Goal: Check status

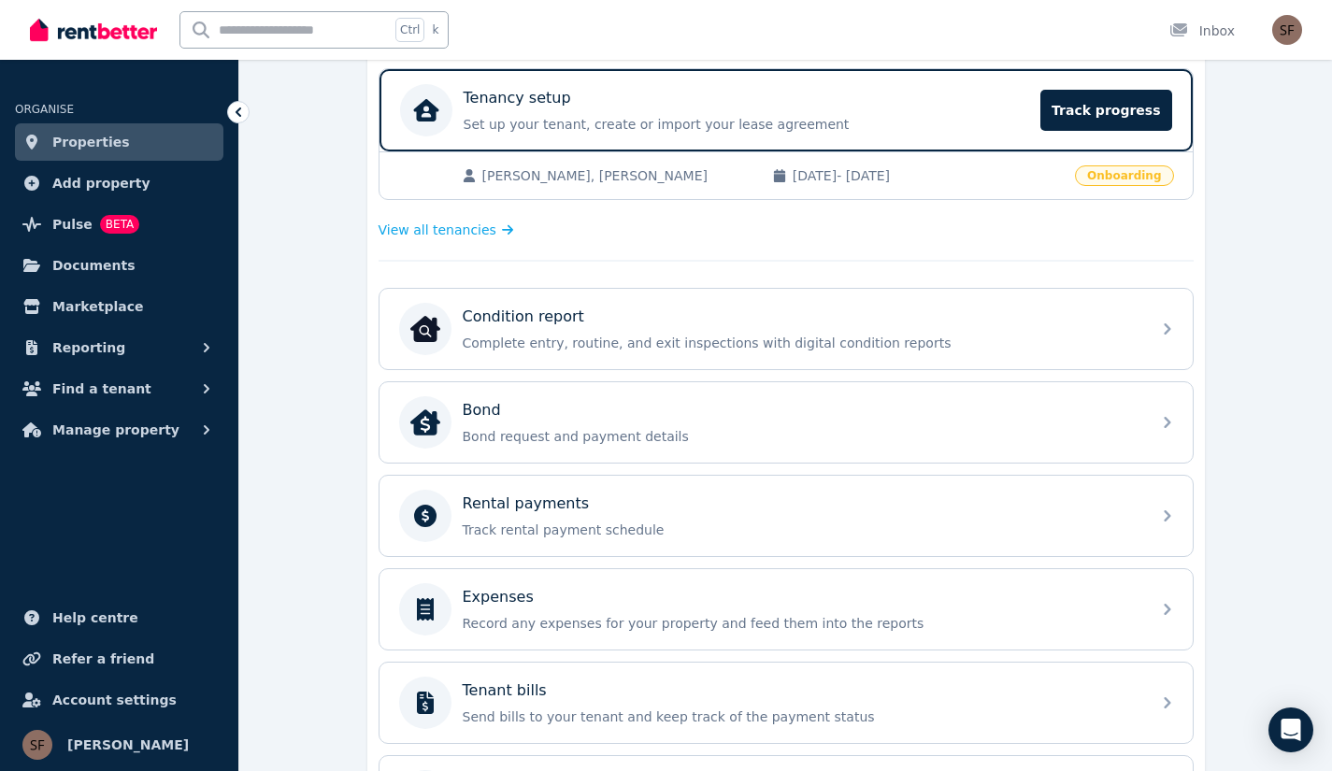
scroll to position [371, 0]
click at [594, 509] on div "Rental payments" at bounding box center [801, 505] width 677 height 22
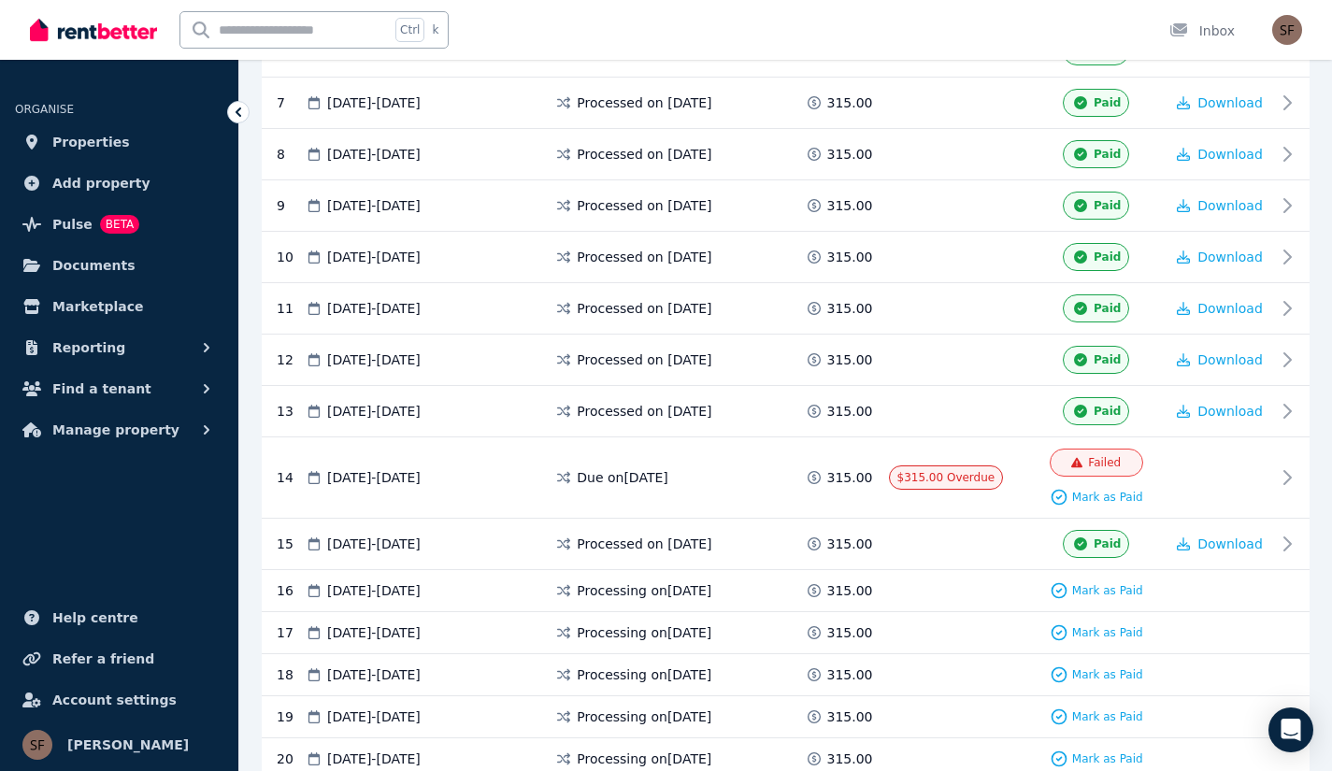
scroll to position [712, 0]
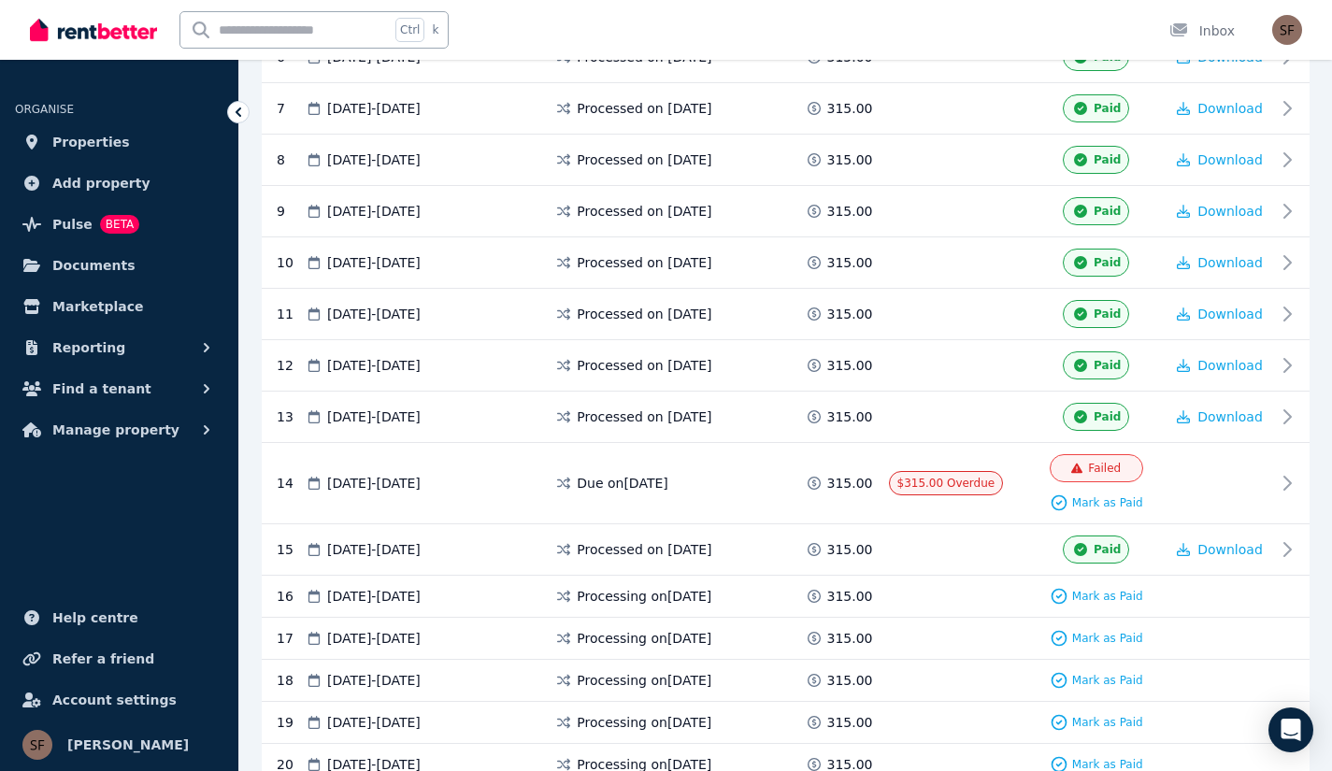
click at [706, 460] on div "Due on [DATE]" at bounding box center [679, 483] width 250 height 58
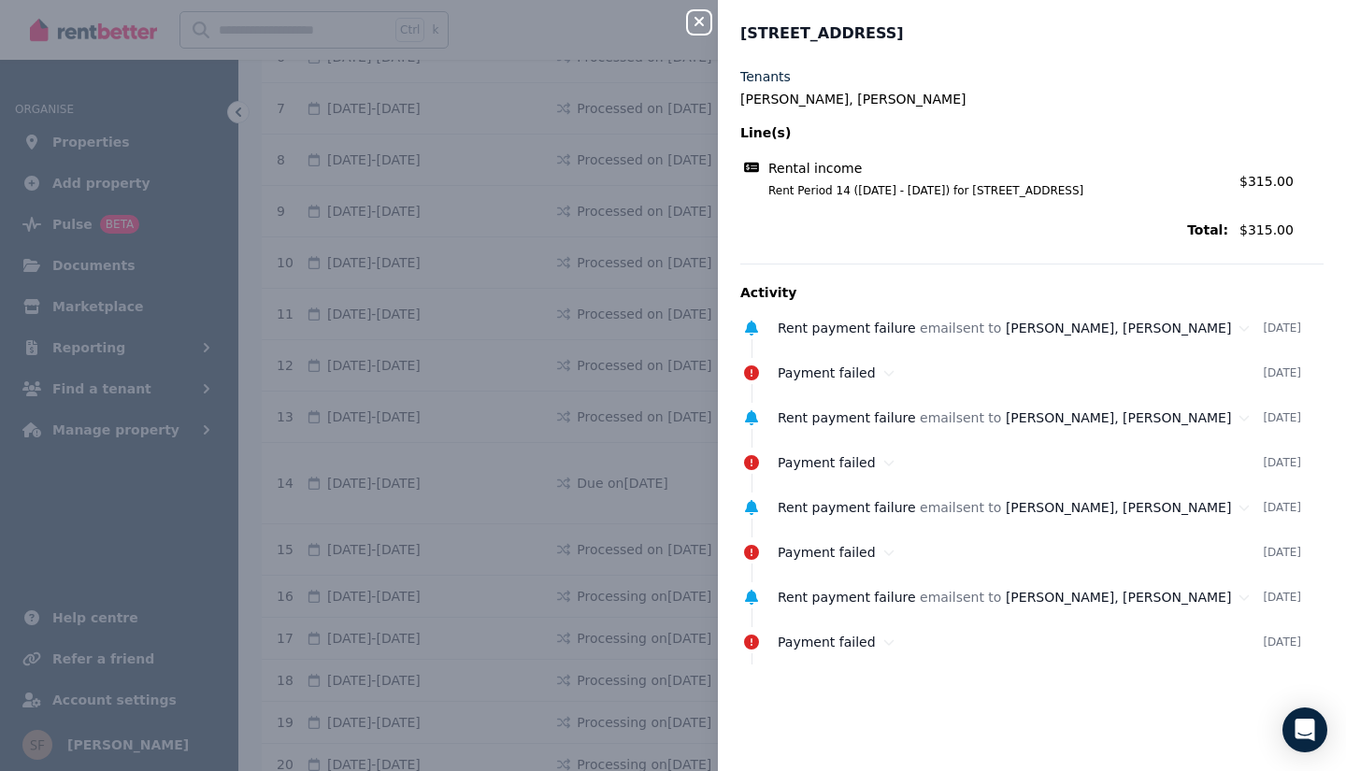
click at [704, 20] on icon "button" at bounding box center [699, 21] width 22 height 15
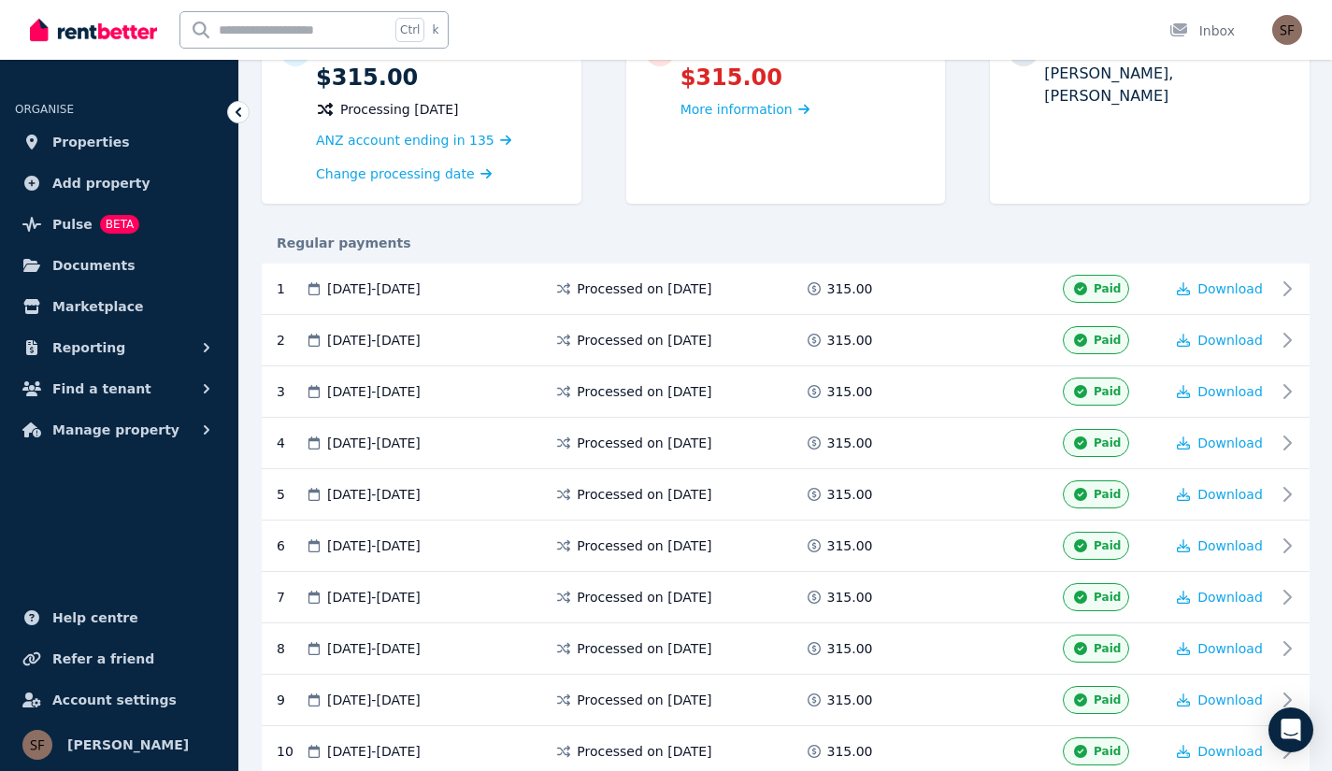
scroll to position [245, 0]
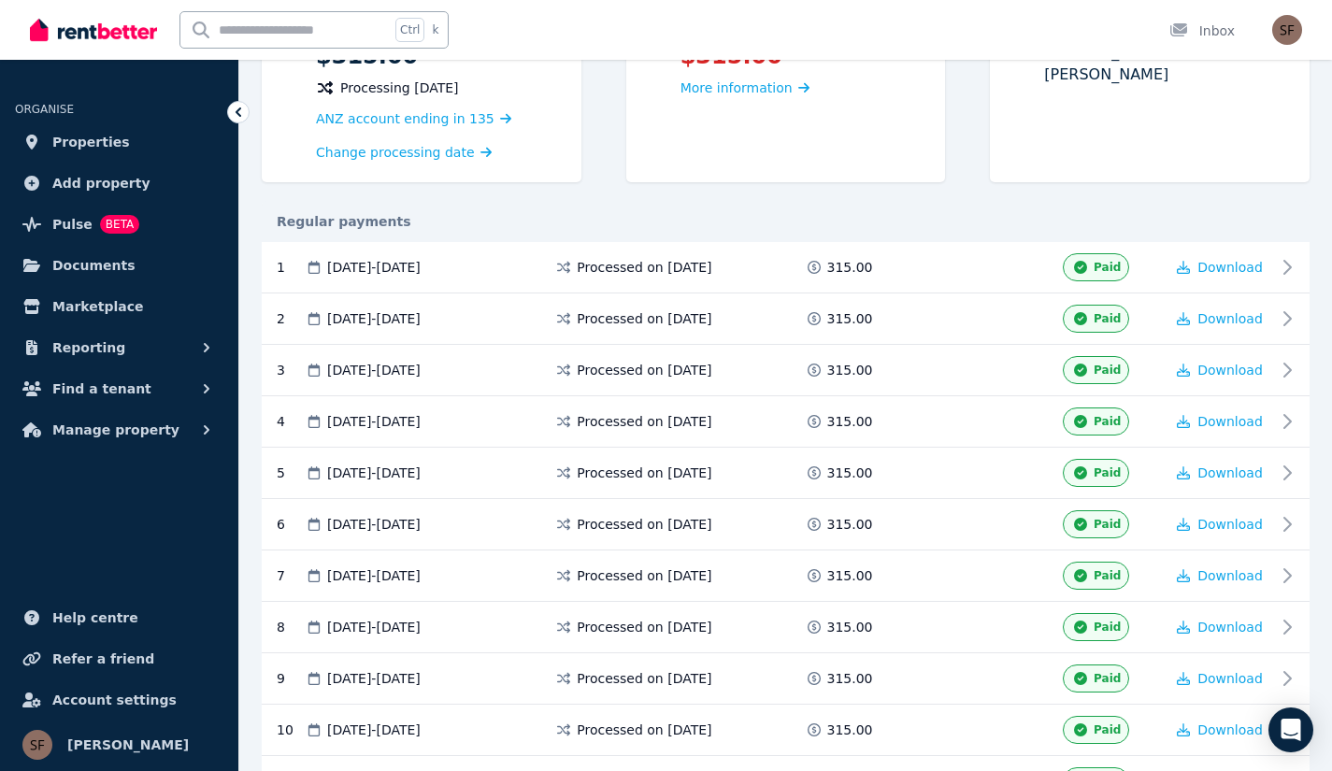
click at [1307, 264] on div "1 [DATE] - [DATE] Processed on [DATE] 315.00 Paid Download" at bounding box center [786, 267] width 1048 height 51
click at [1101, 261] on span "Paid" at bounding box center [1107, 267] width 27 height 15
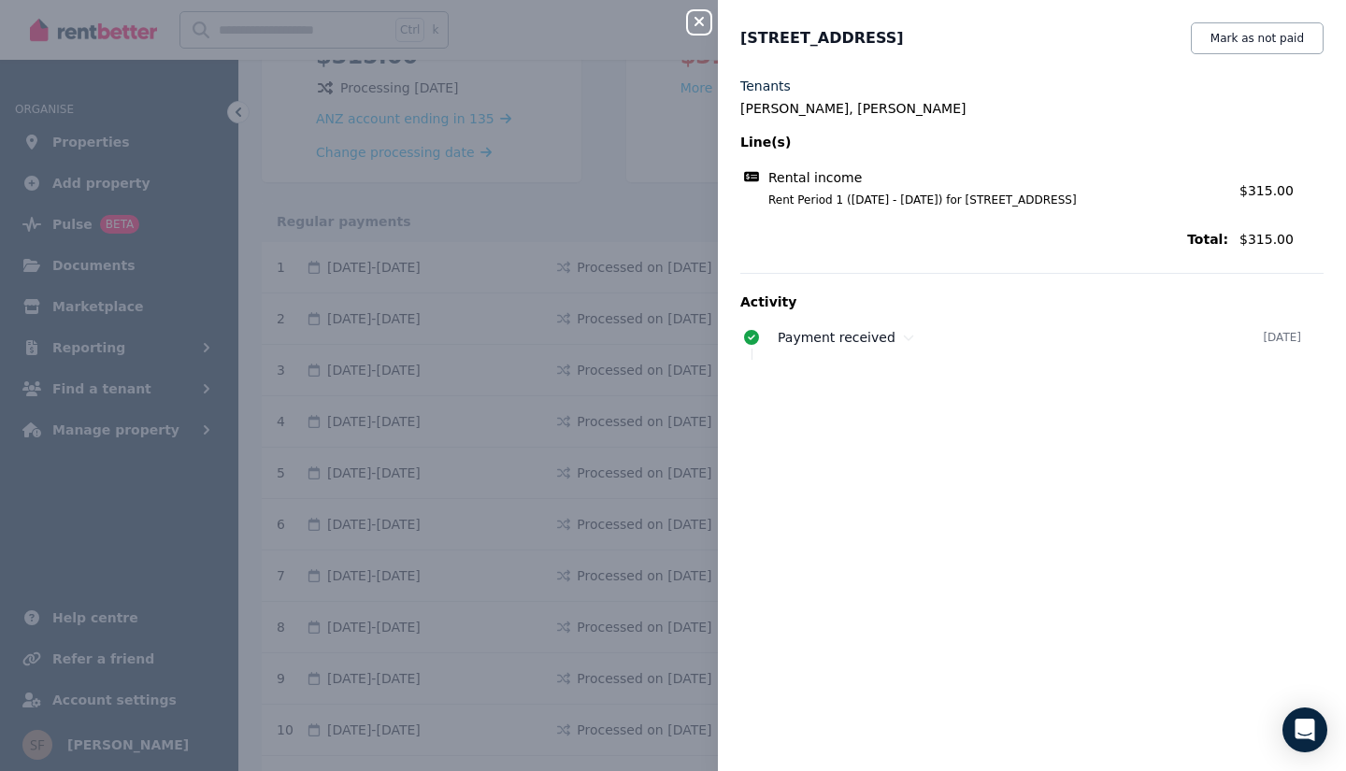
click at [1274, 45] on button "Mark as not paid" at bounding box center [1257, 38] width 133 height 32
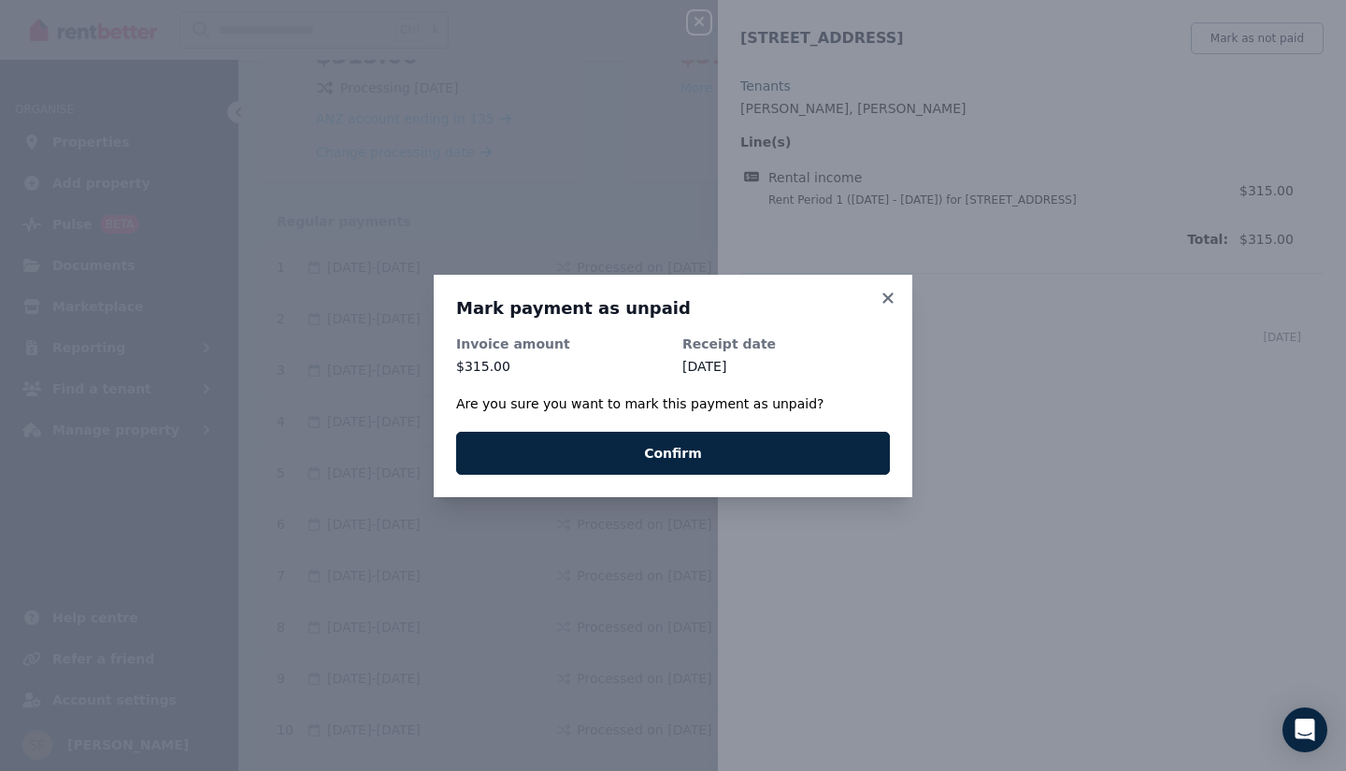
click at [882, 296] on icon at bounding box center [888, 298] width 19 height 17
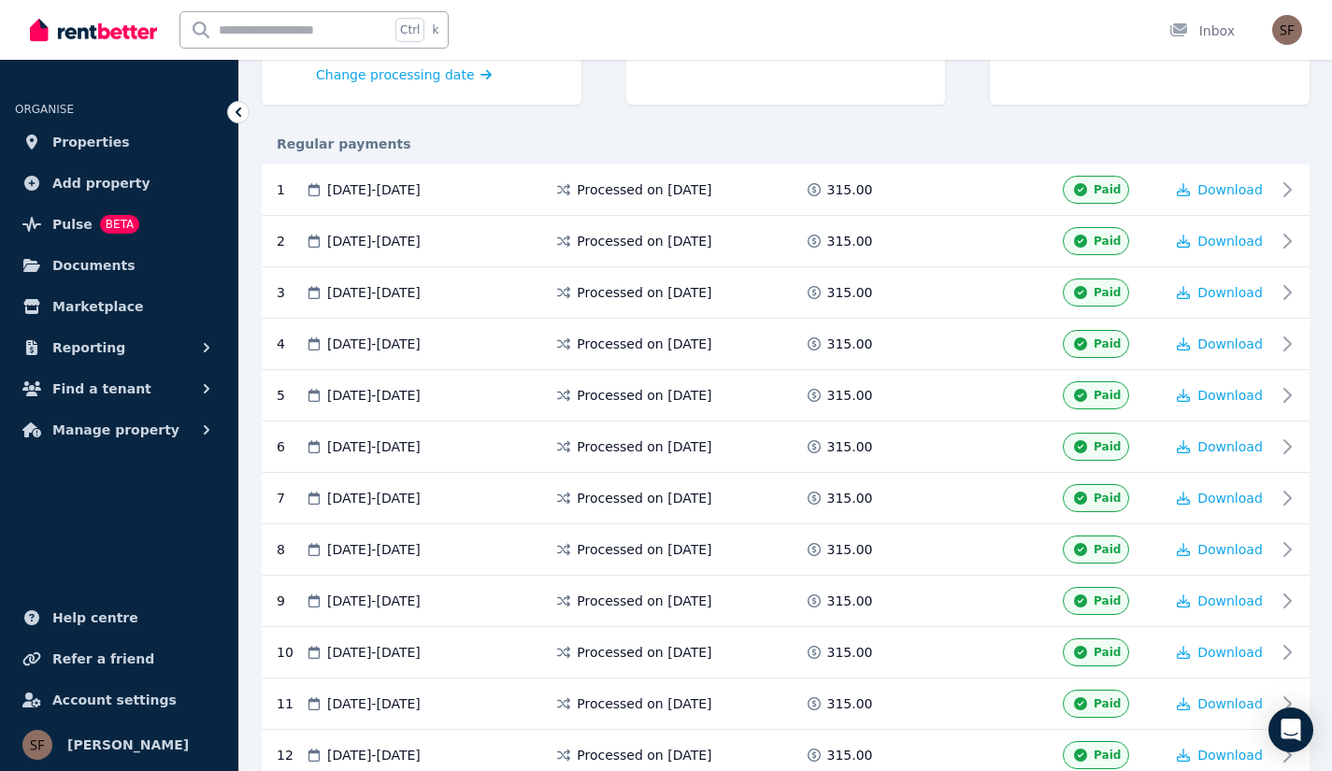
scroll to position [323, 0]
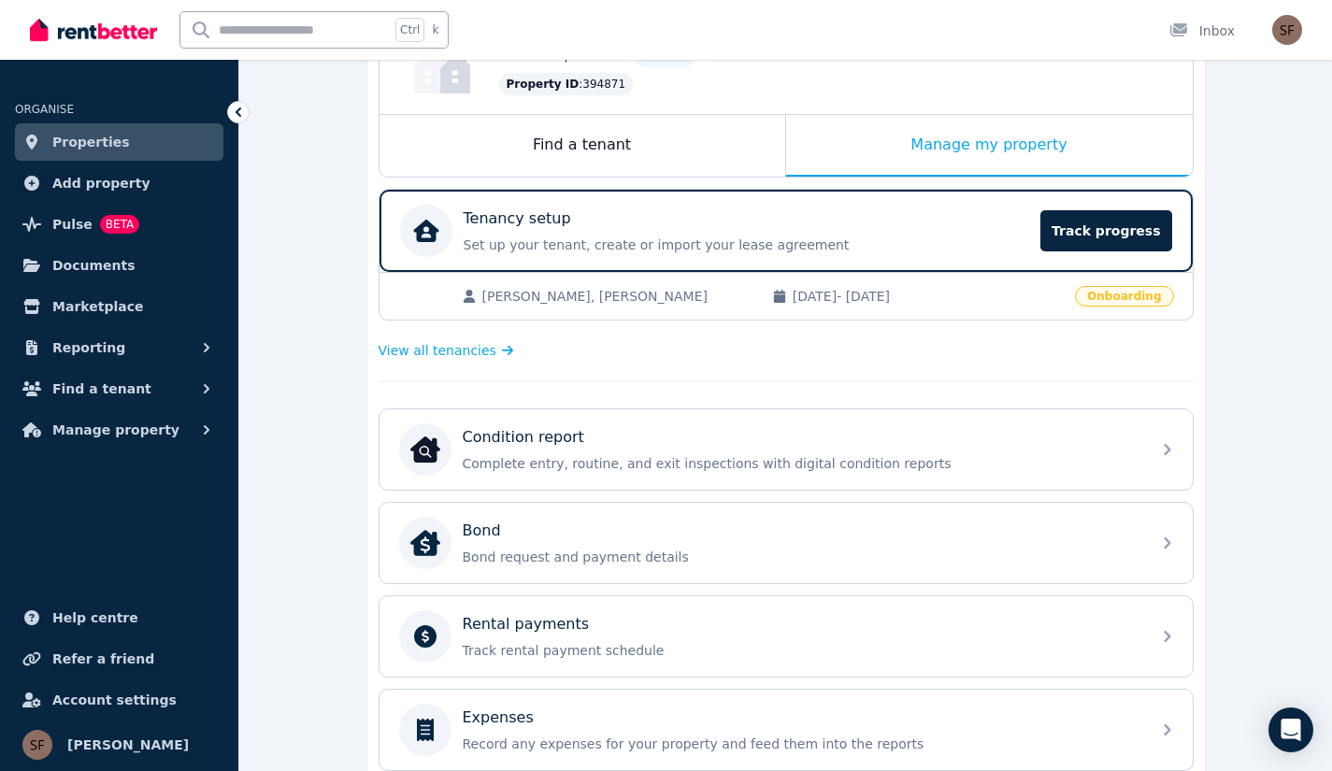
scroll to position [252, 0]
click at [1093, 219] on span "Track progress" at bounding box center [1105, 229] width 131 height 41
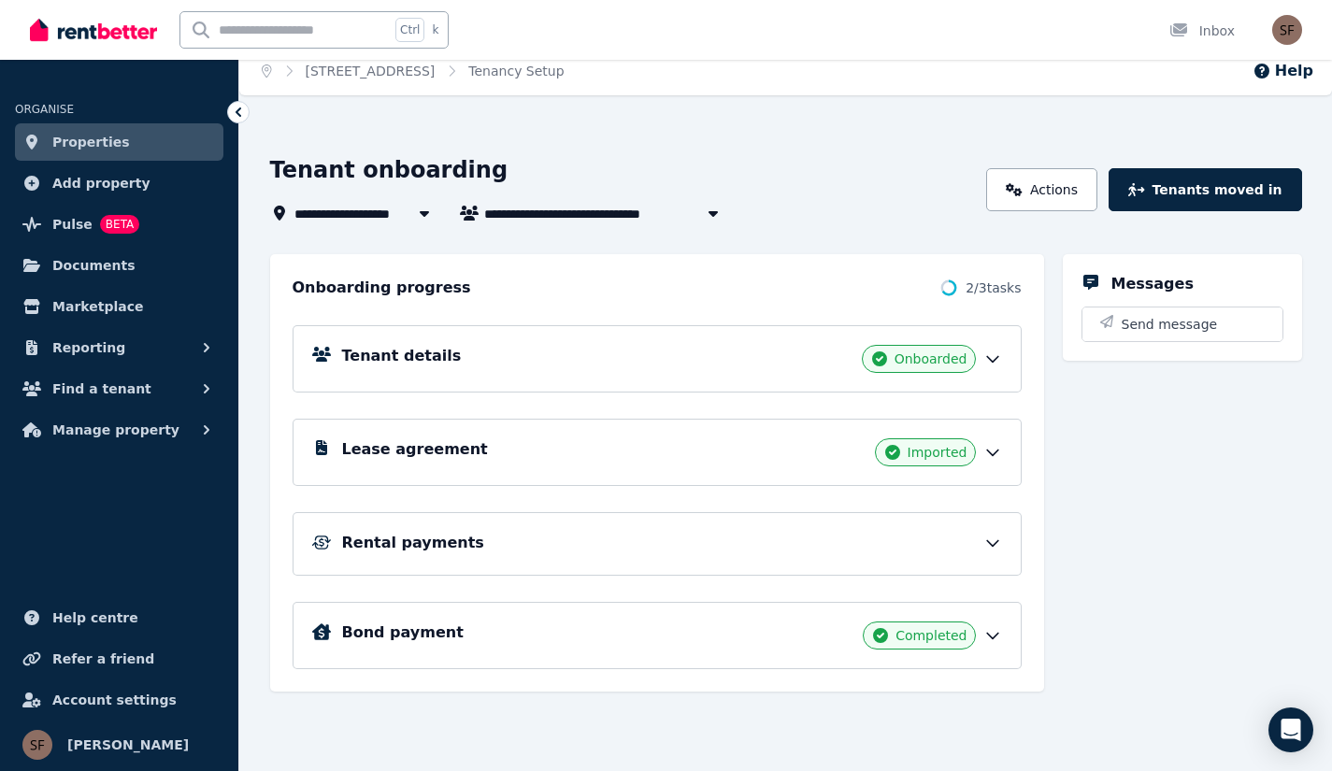
scroll to position [21, 0]
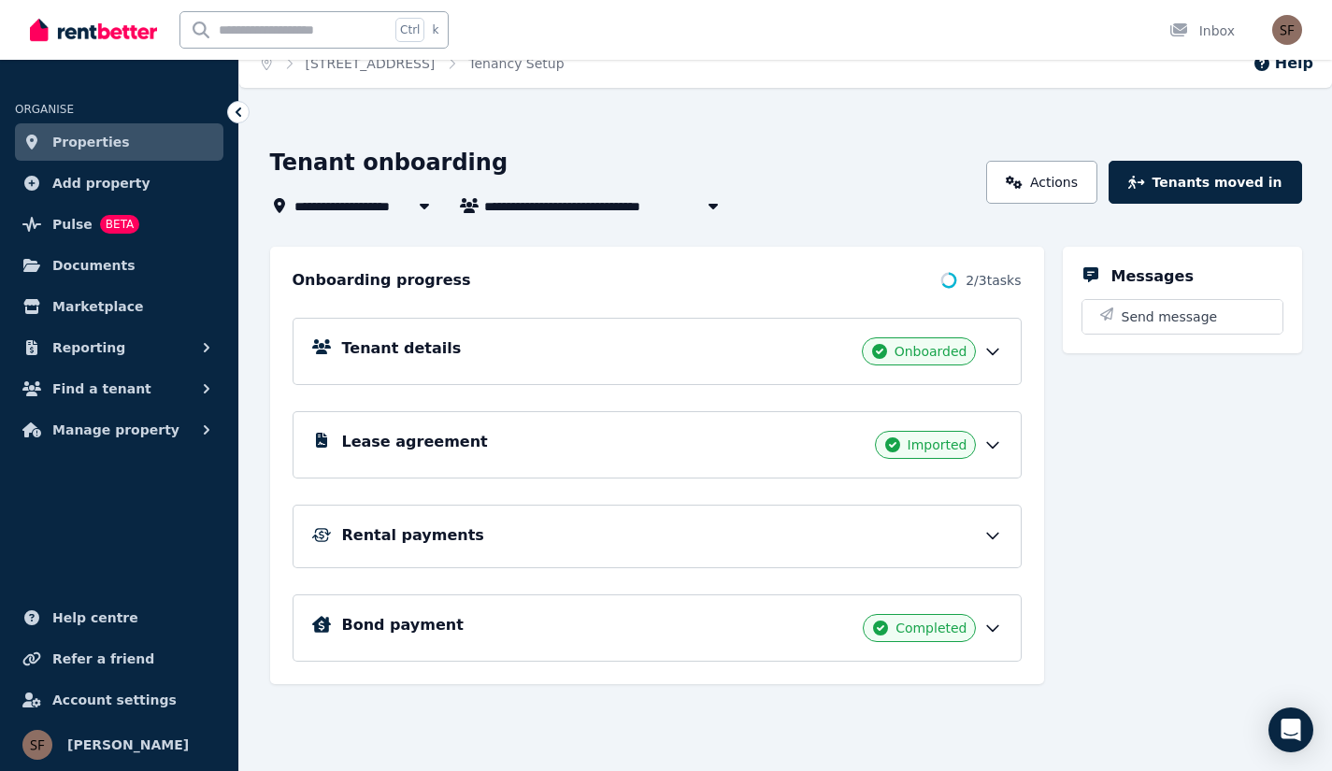
click at [766, 451] on div "Lease agreement Imported" at bounding box center [672, 445] width 660 height 28
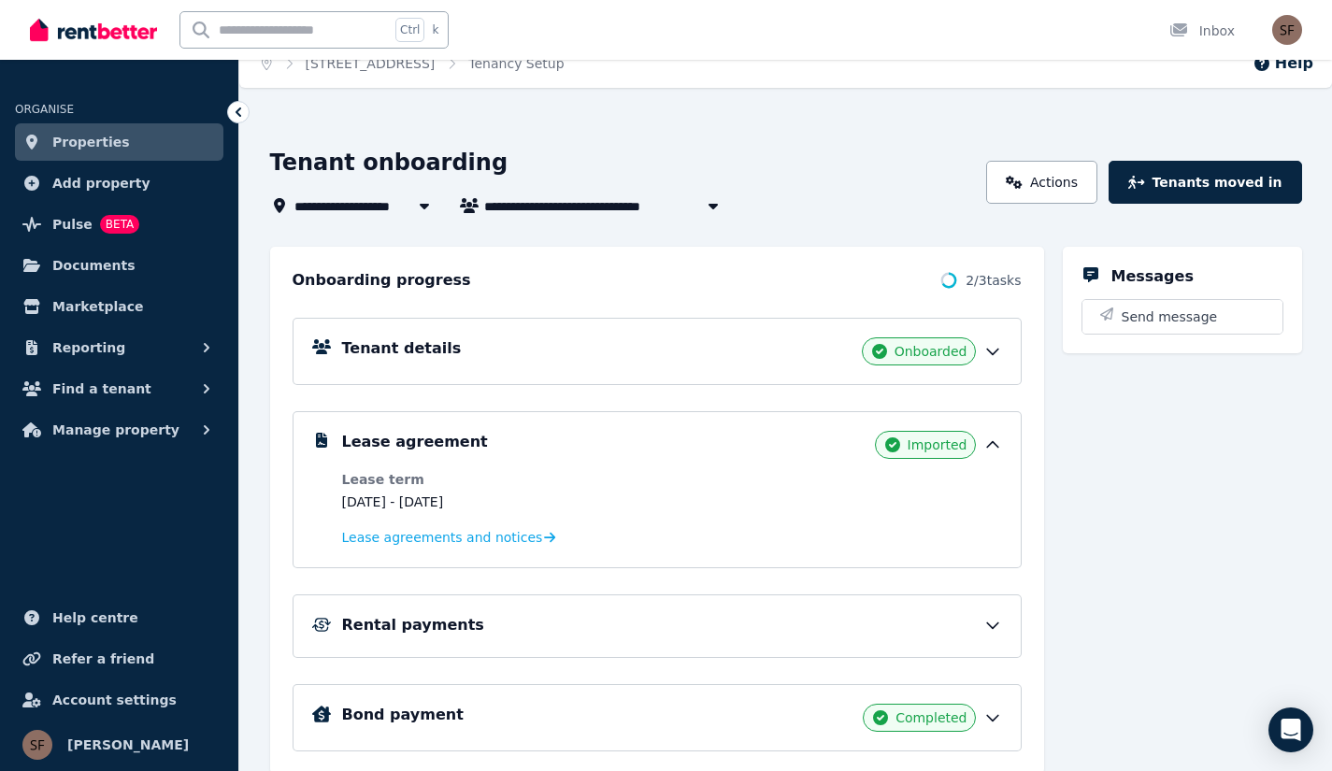
click at [493, 538] on span "Lease agreements and notices" at bounding box center [442, 537] width 201 height 19
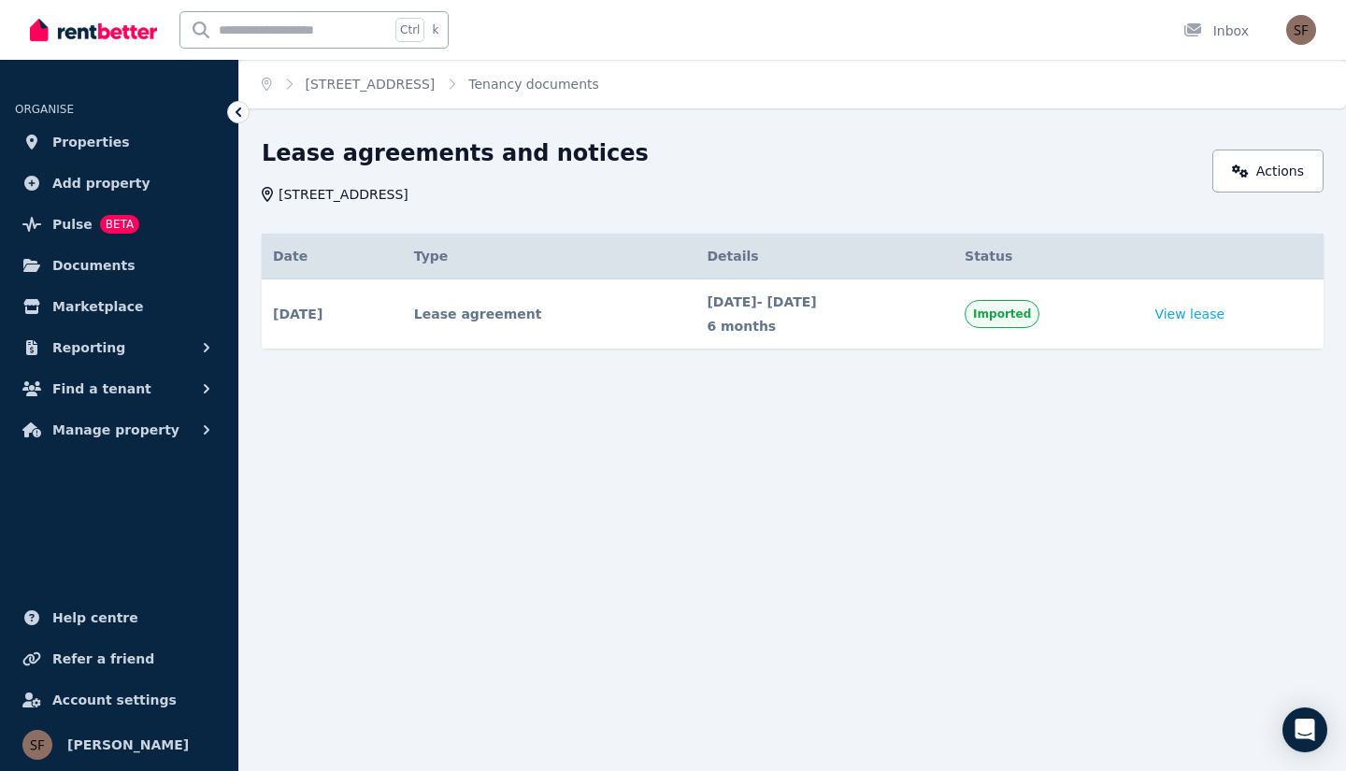
click at [1208, 317] on link "View lease" at bounding box center [1189, 314] width 70 height 19
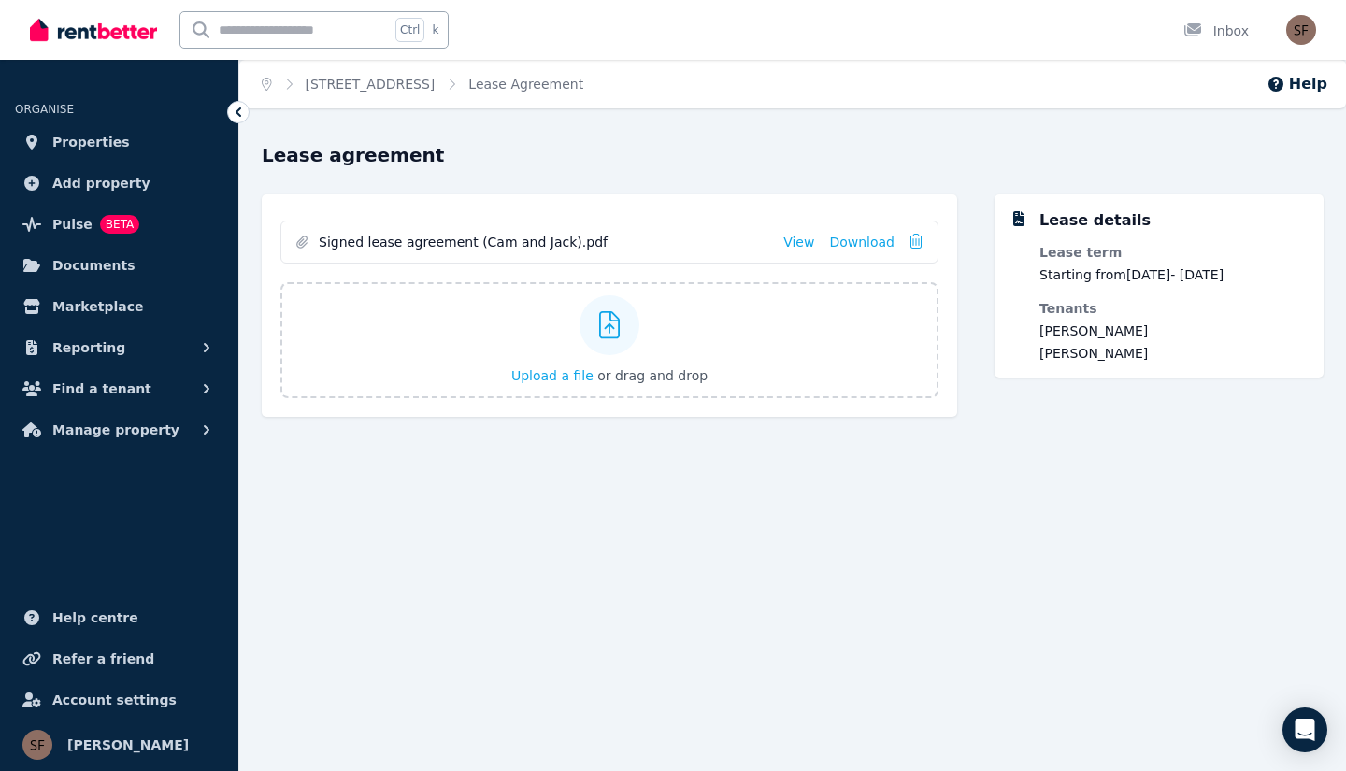
click at [809, 243] on link "View" at bounding box center [798, 242] width 31 height 19
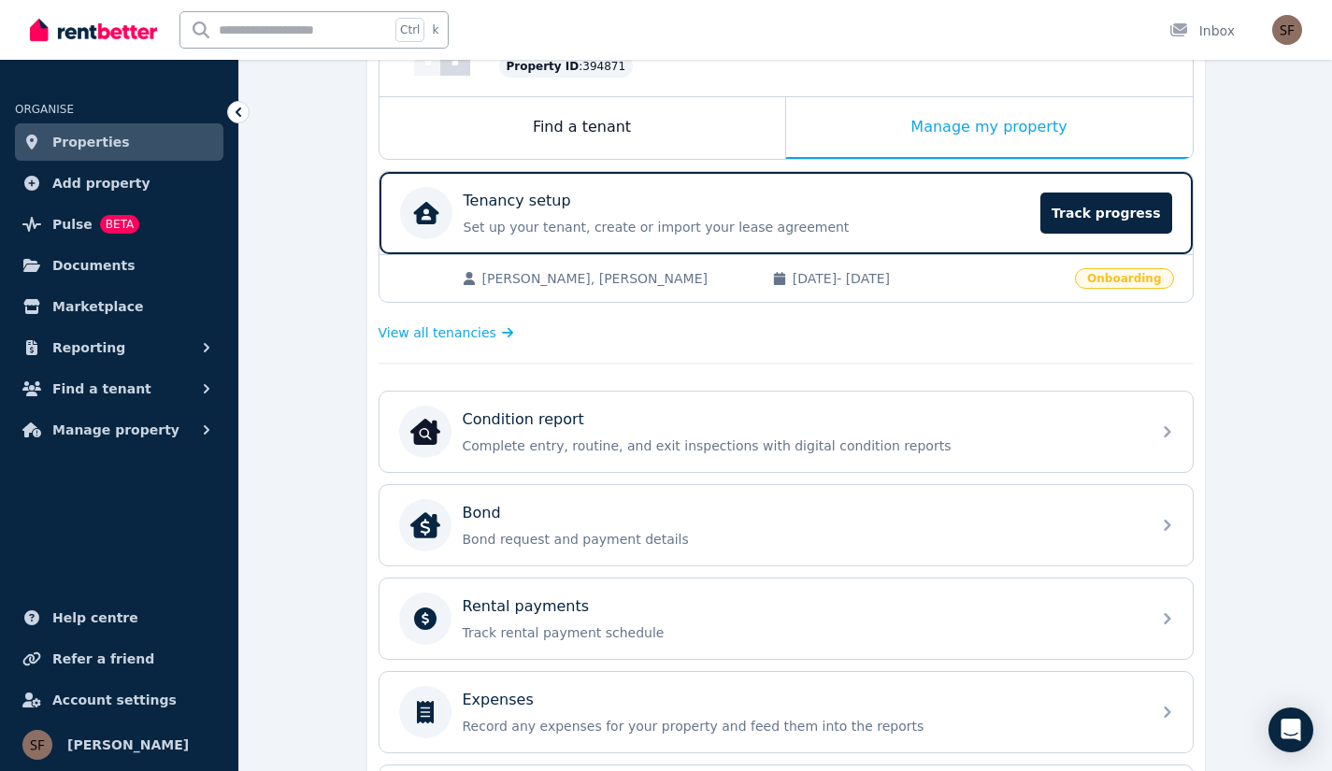
scroll to position [265, 0]
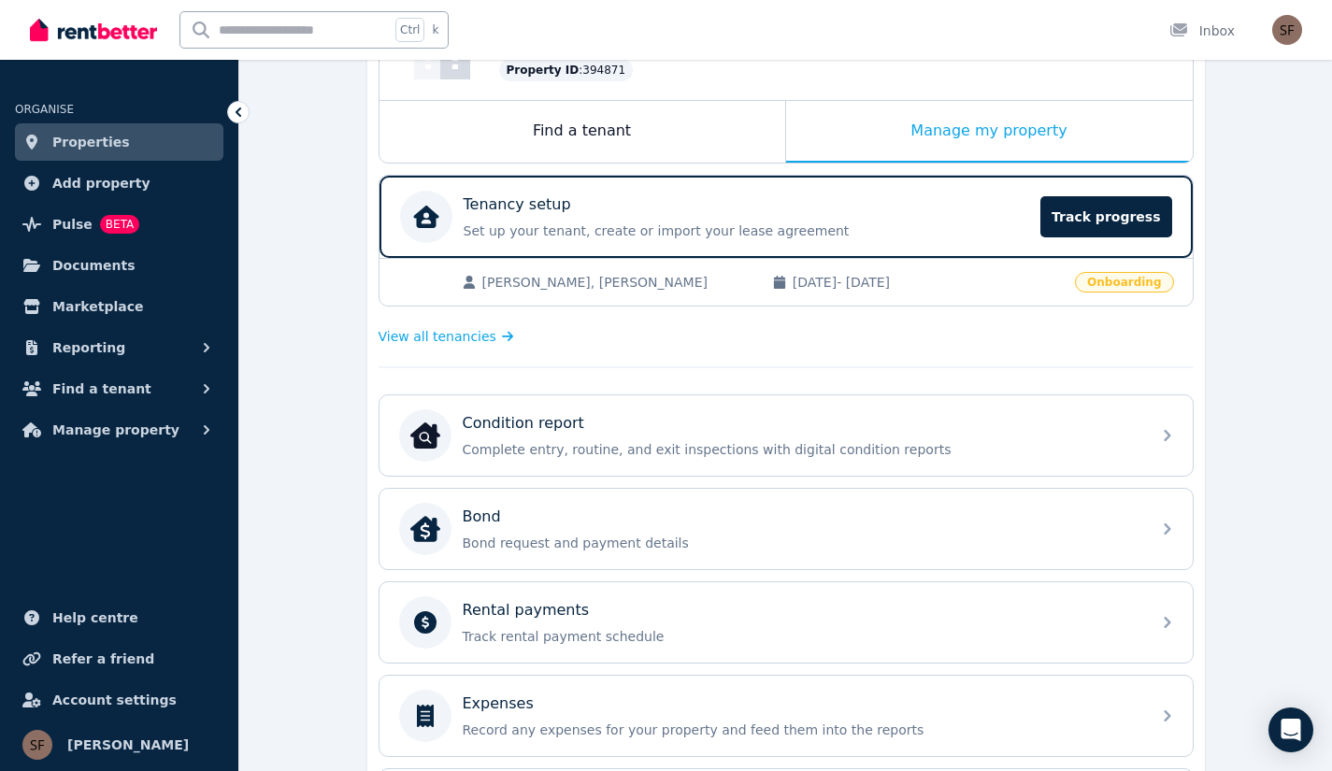
click at [594, 606] on div "Rental payments" at bounding box center [801, 610] width 677 height 22
